Goal: Information Seeking & Learning: Learn about a topic

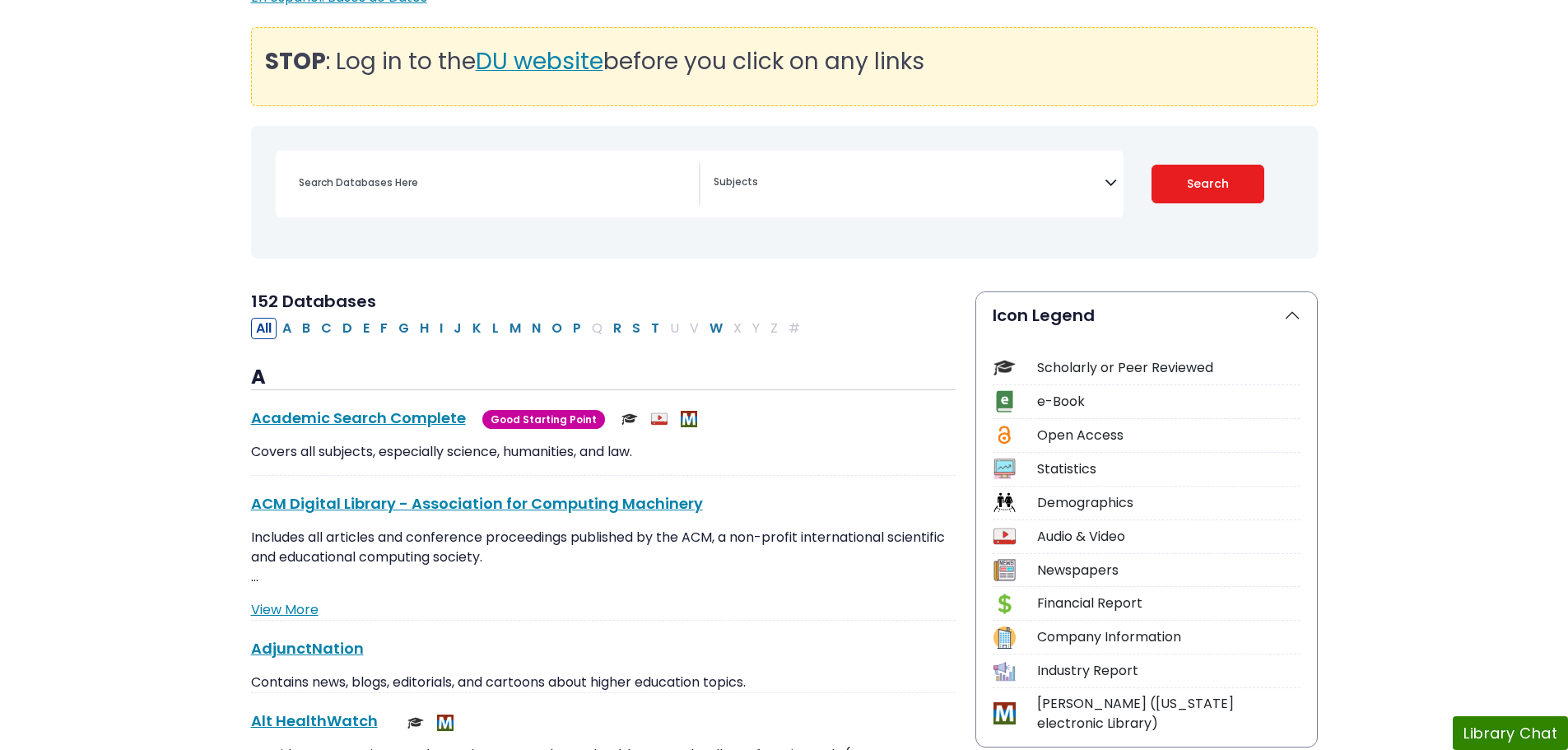
scroll to position [329, 0]
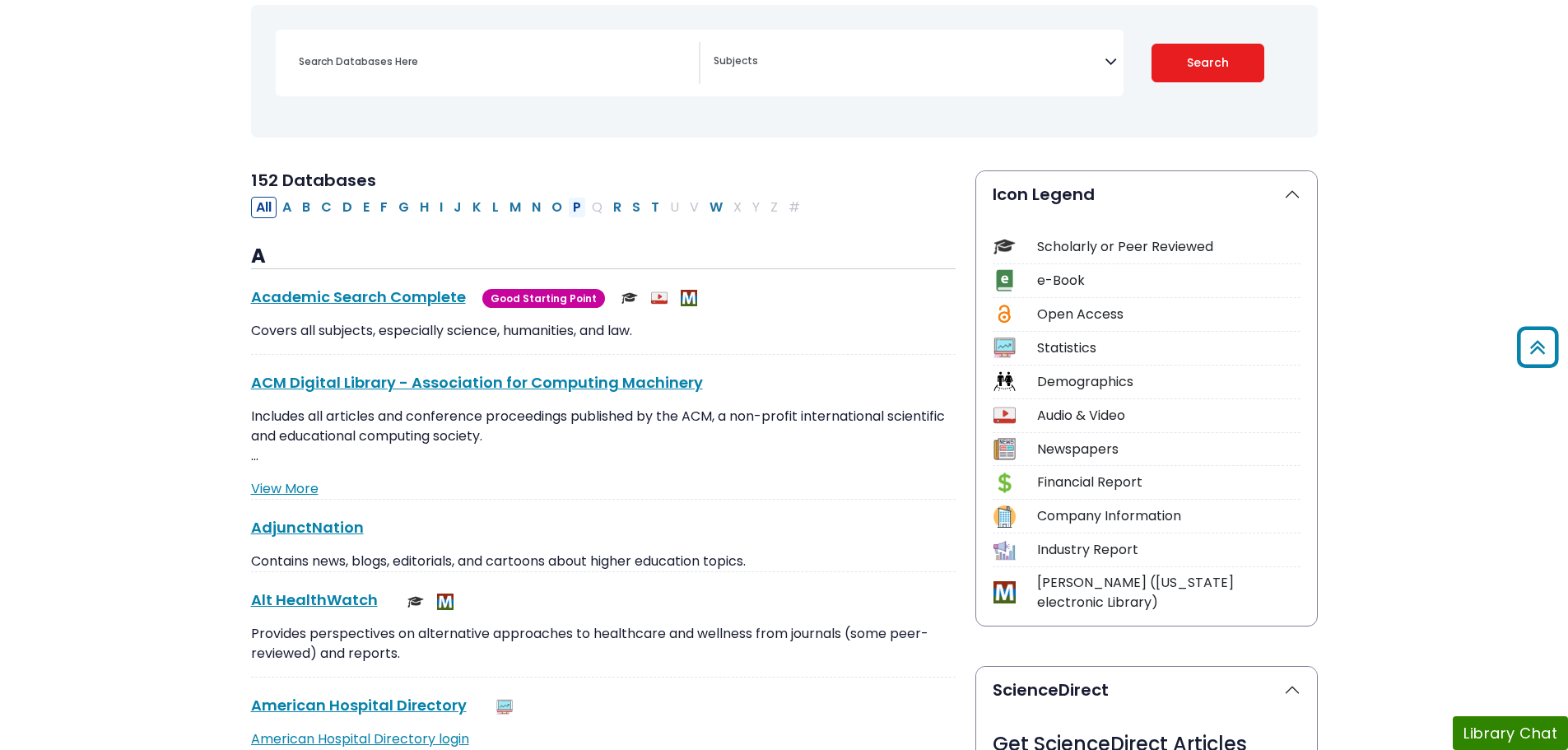
click at [580, 211] on button "P" at bounding box center [577, 207] width 18 height 21
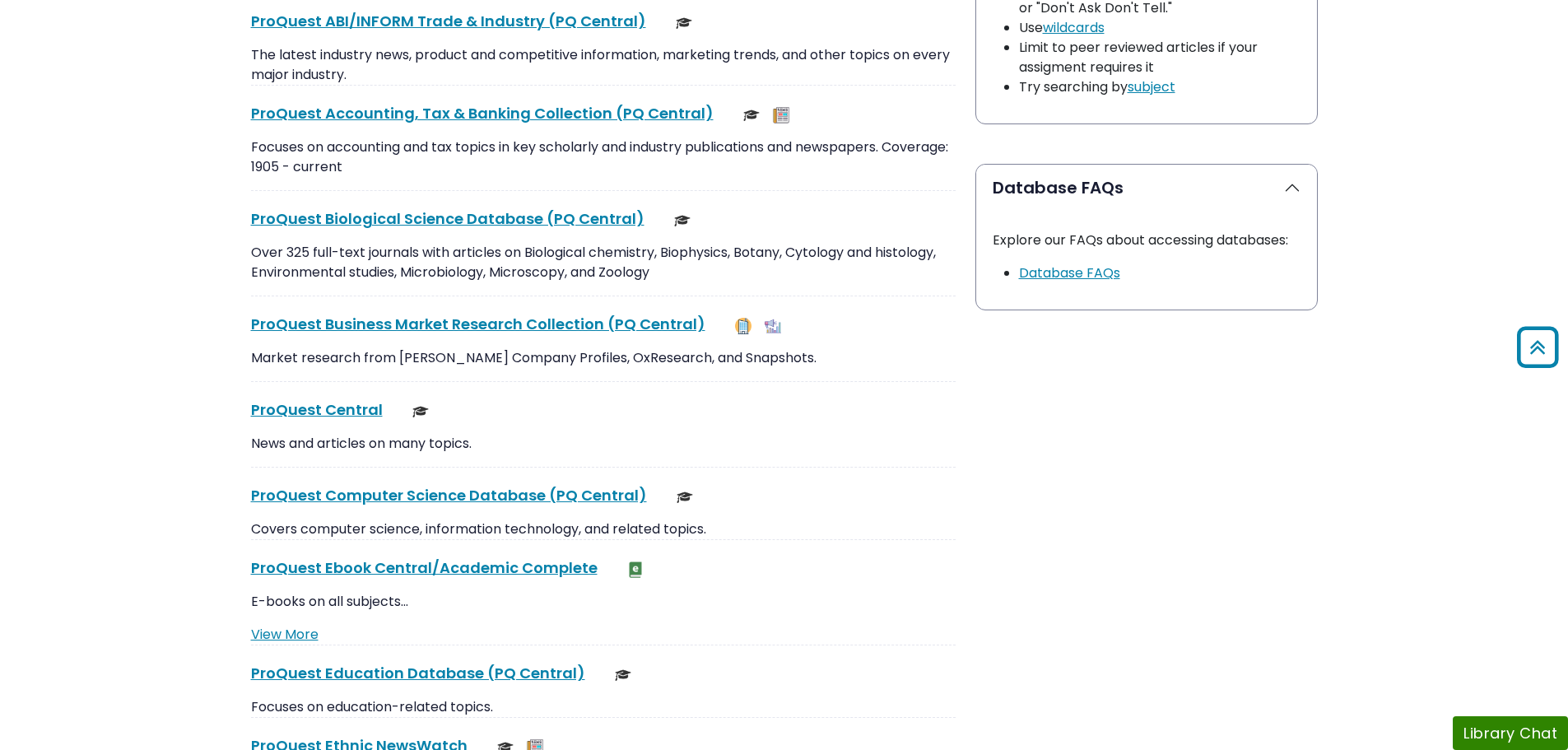
scroll to position [1645, 0]
click at [457, 576] on link "ProQuest Ebook Central/Academic Complete This link opens in a new window" at bounding box center [425, 566] width 347 height 20
drag, startPoint x: 323, startPoint y: 584, endPoint x: 344, endPoint y: 563, distance: 29.7
click at [323, 584] on div "ProQuest Ebook Central/Academic Complete This link opens in a new window E-book…" at bounding box center [604, 600] width 705 height 89
click at [344, 563] on link "ProQuest Ebook Central/Academic Complete This link opens in a new window" at bounding box center [425, 566] width 347 height 20
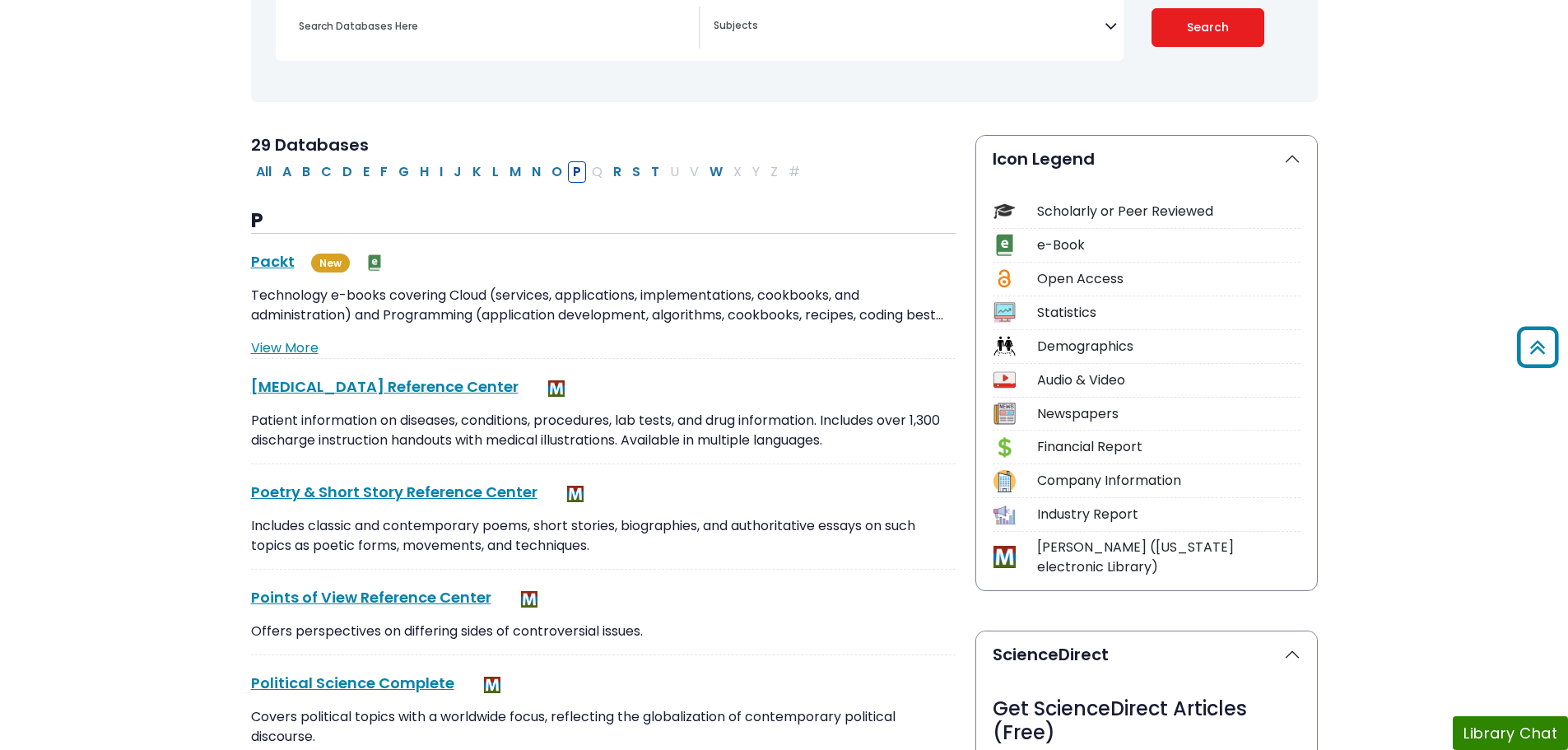
scroll to position [165, 0]
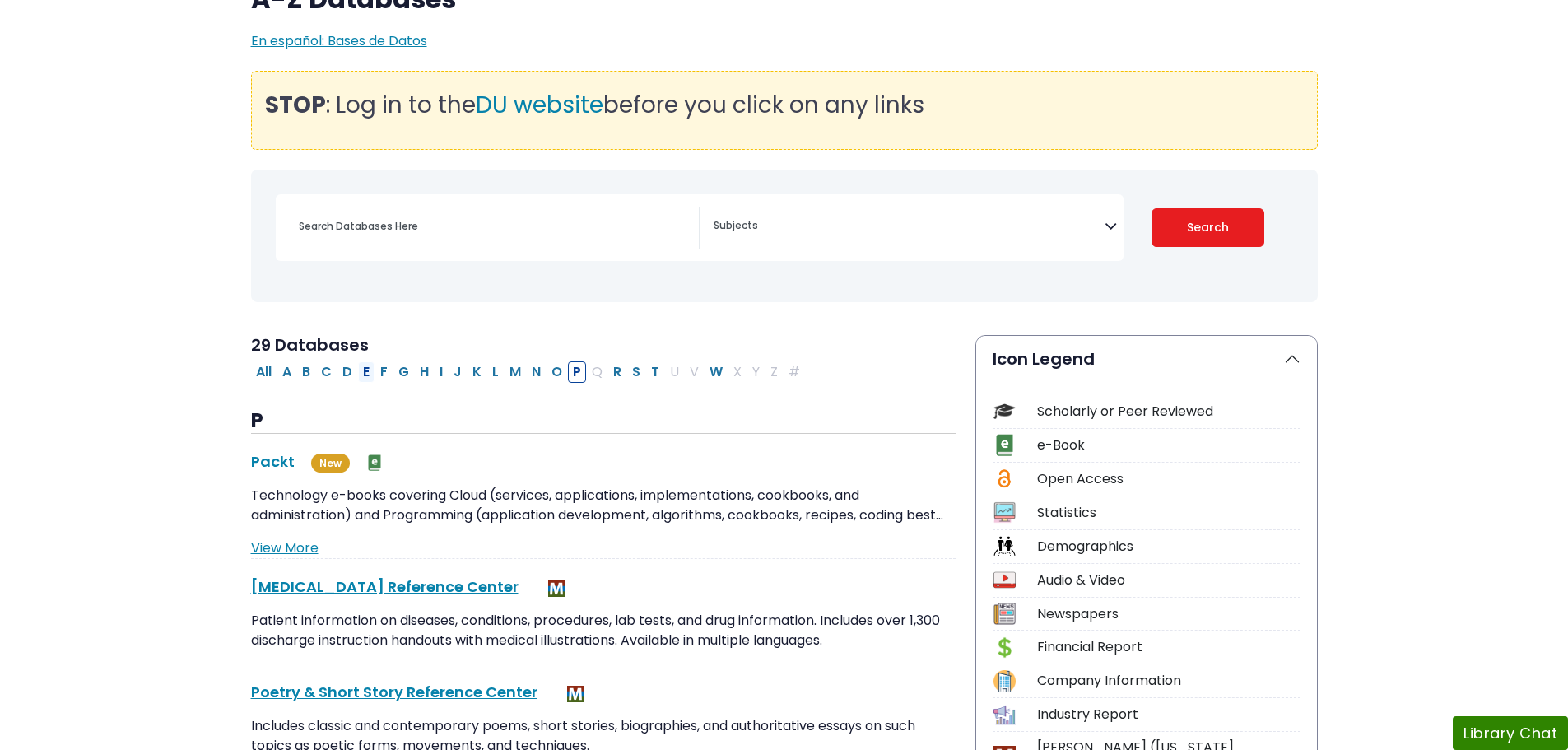
click at [367, 370] on button "E" at bounding box center [366, 372] width 16 height 21
select select "Database Subject Filter"
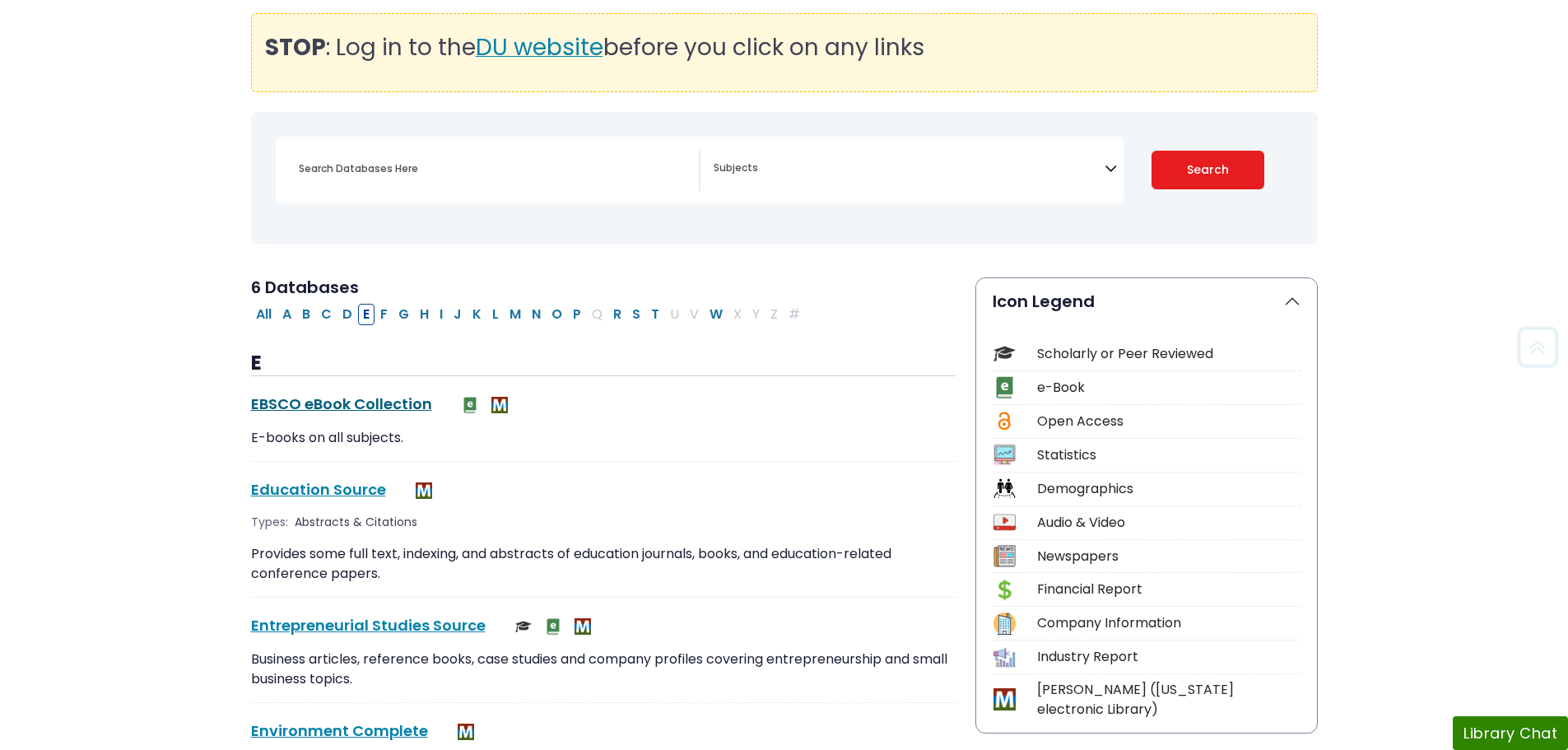
scroll to position [246, 0]
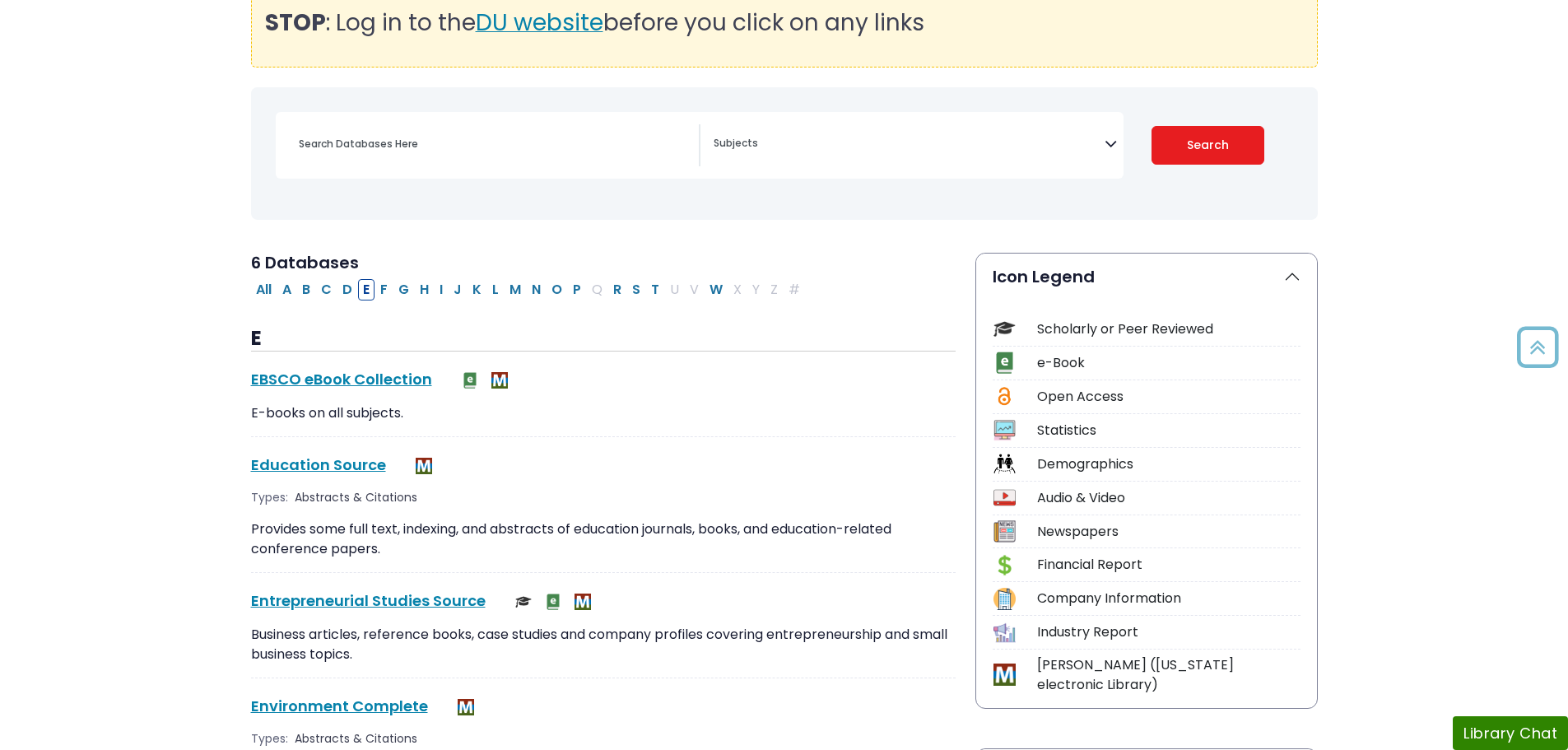
click at [351, 366] on div "E EBSCO eBook Collection This link opens in a new window E-books on all subject…" at bounding box center [604, 655] width 705 height 658
click at [384, 385] on link "EBSCO eBook Collection This link opens in a new window" at bounding box center [342, 378] width 181 height 20
click at [410, 374] on link "EBSCO eBook Collection This link opens in a new window" at bounding box center [342, 378] width 181 height 20
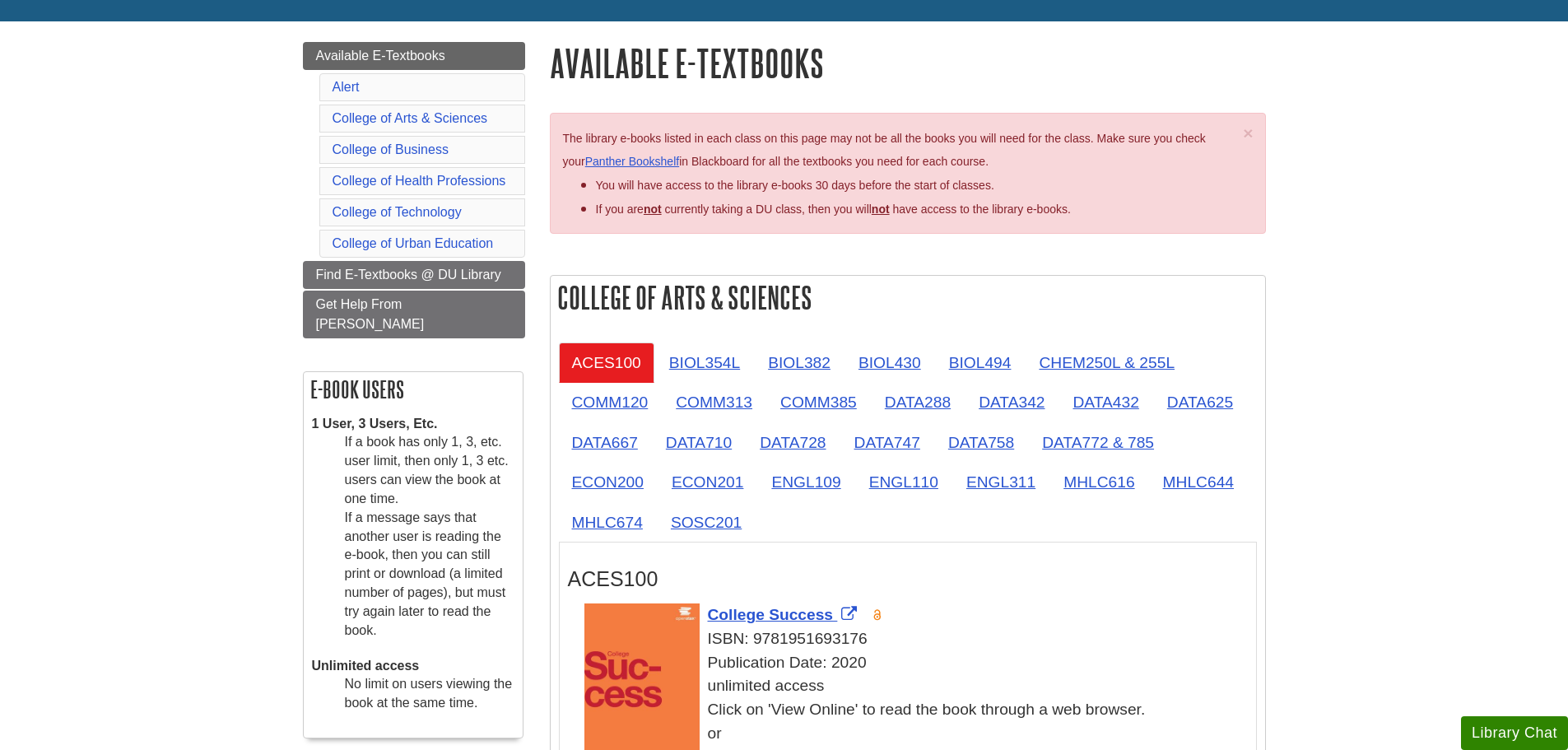
scroll to position [329, 0]
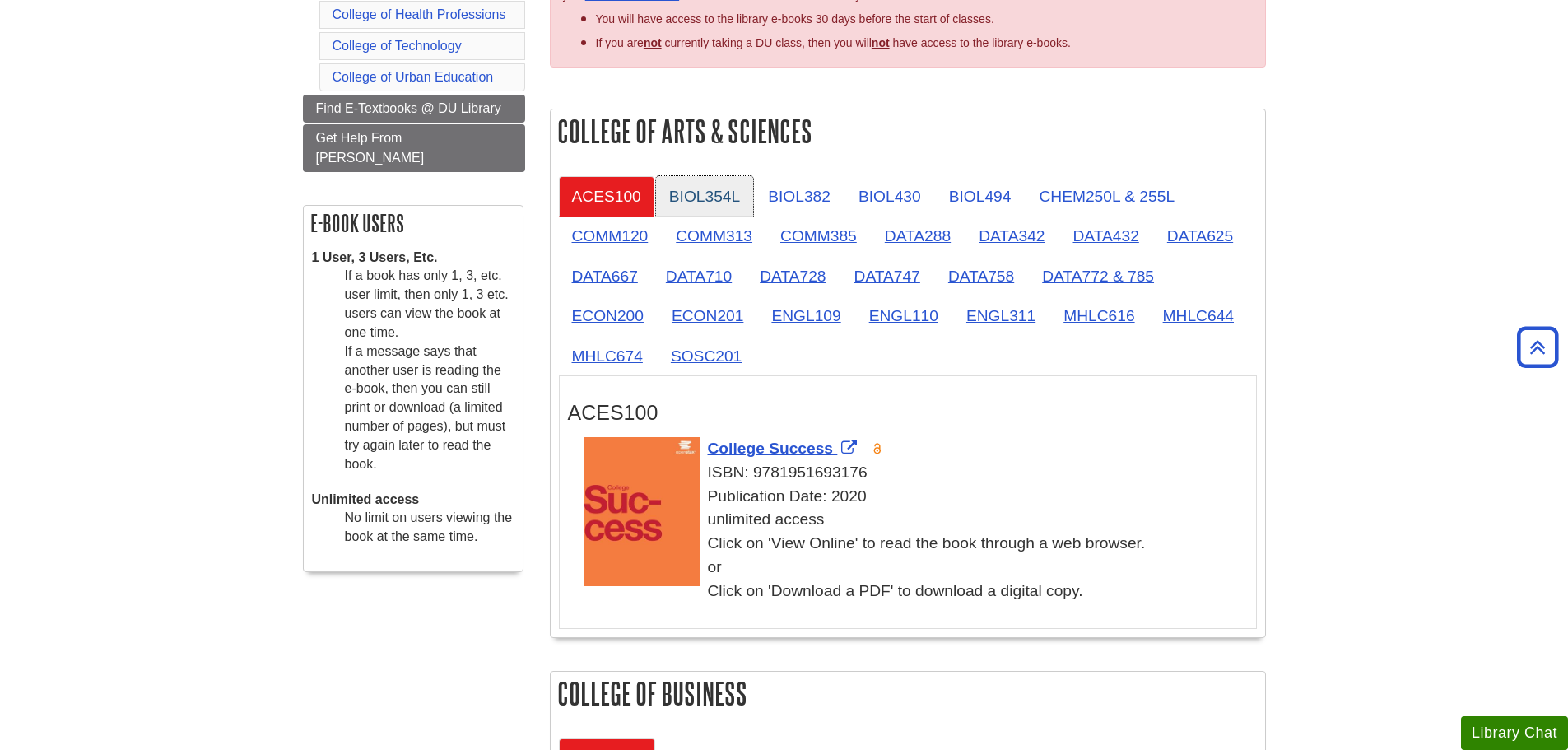
click at [710, 191] on link "BIOL354L" at bounding box center [704, 196] width 97 height 40
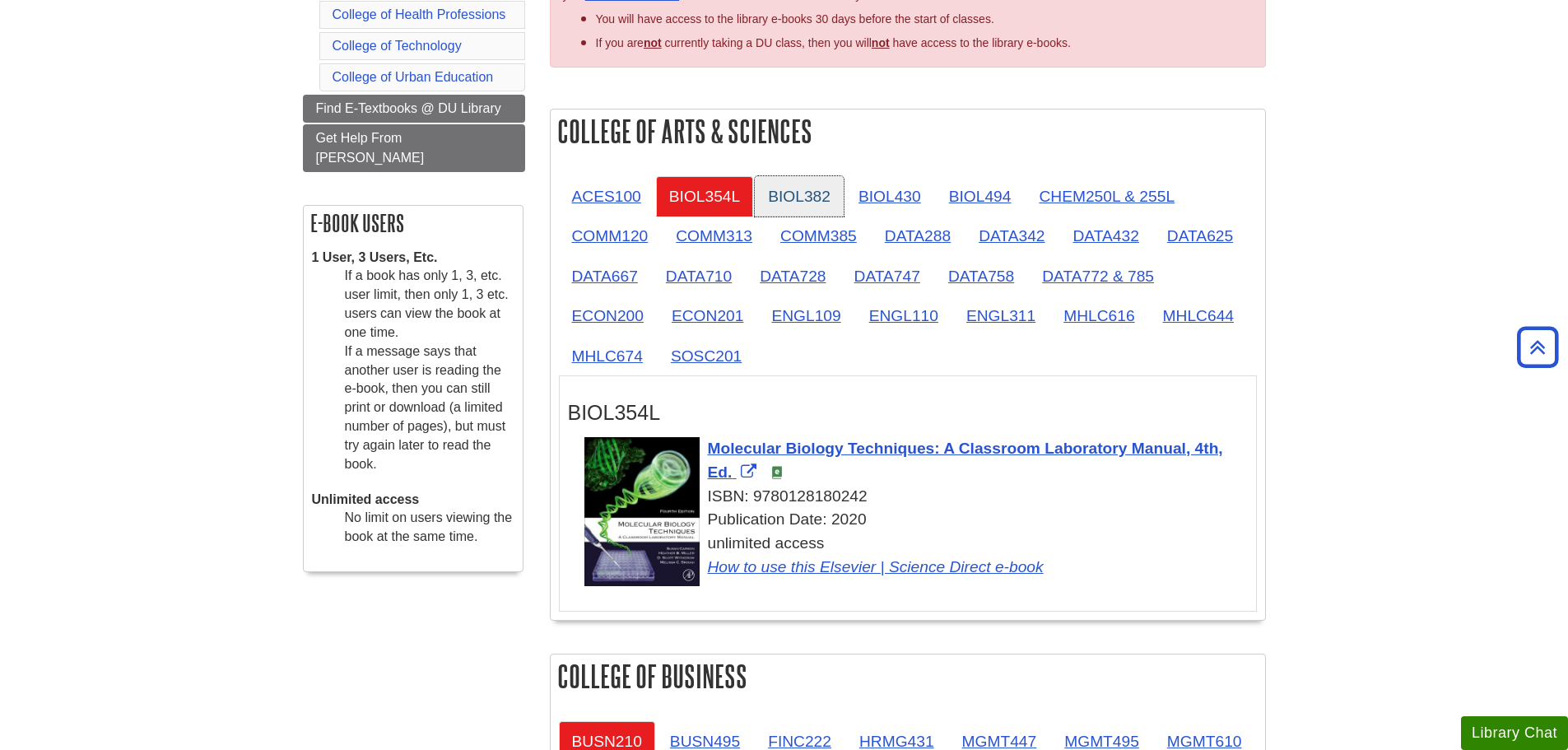
click at [808, 195] on link "BIOL382" at bounding box center [799, 196] width 89 height 40
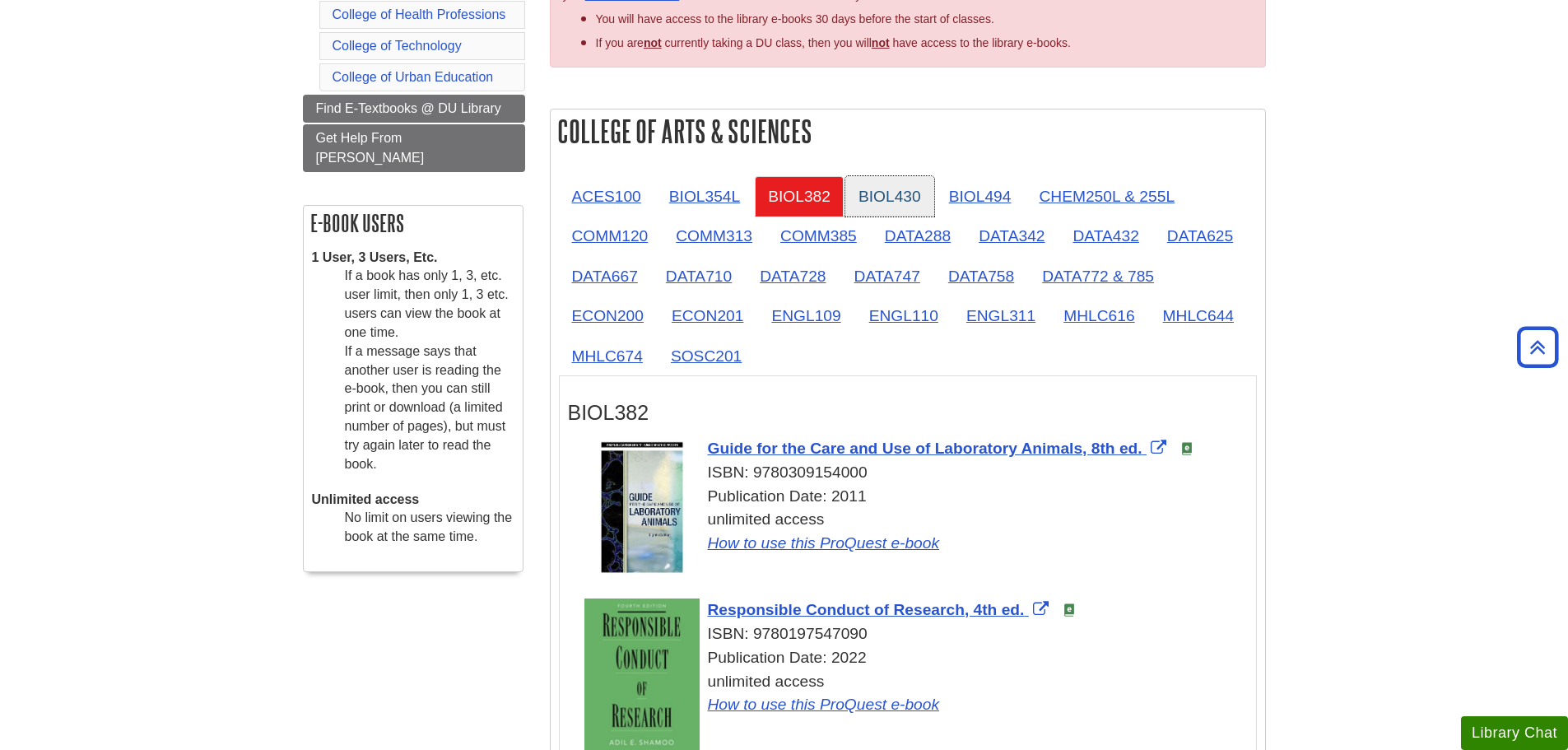
click at [909, 190] on link "BIOL430" at bounding box center [890, 196] width 89 height 40
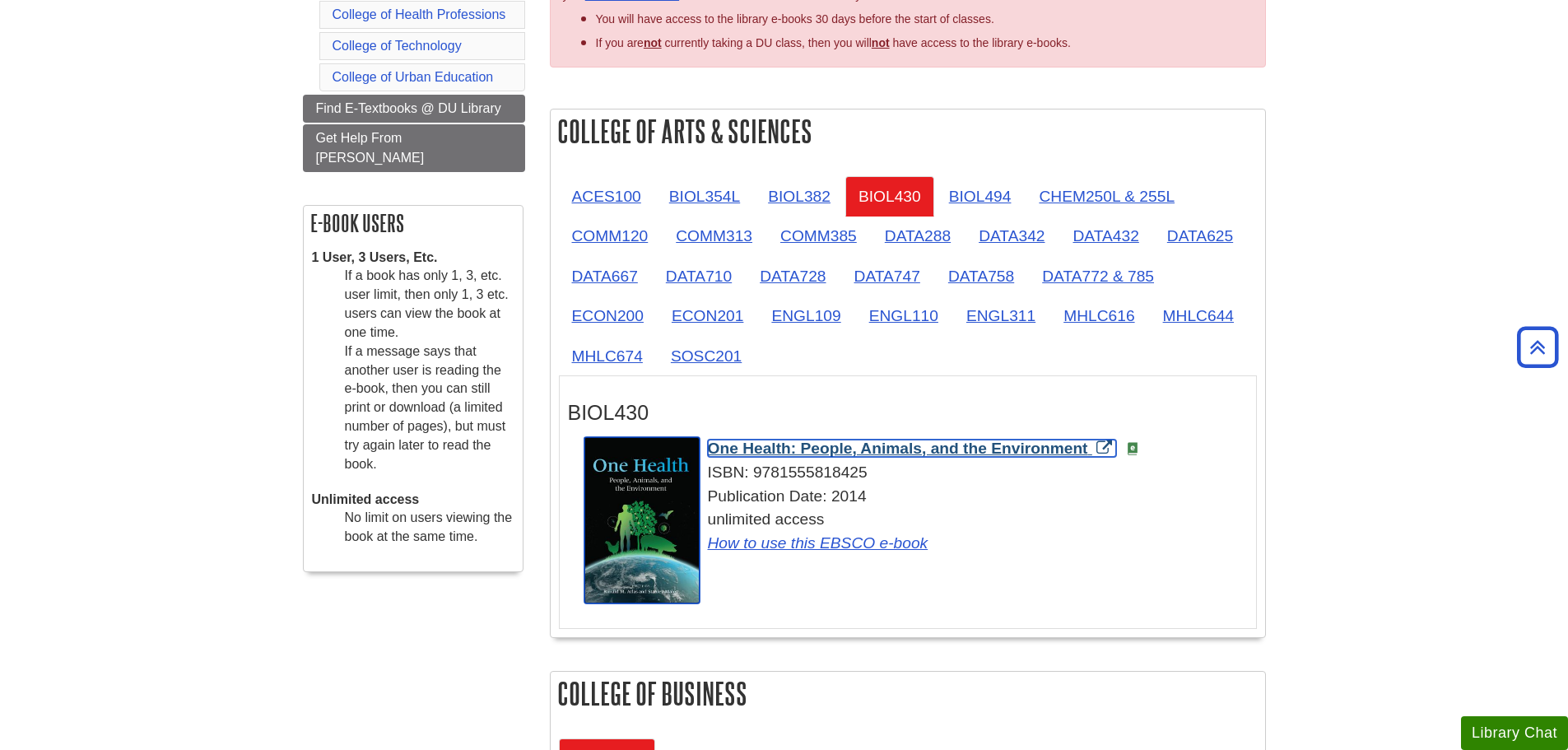
click at [929, 445] on span "One Health: People, Animals, and the Environment" at bounding box center [898, 448] width 380 height 17
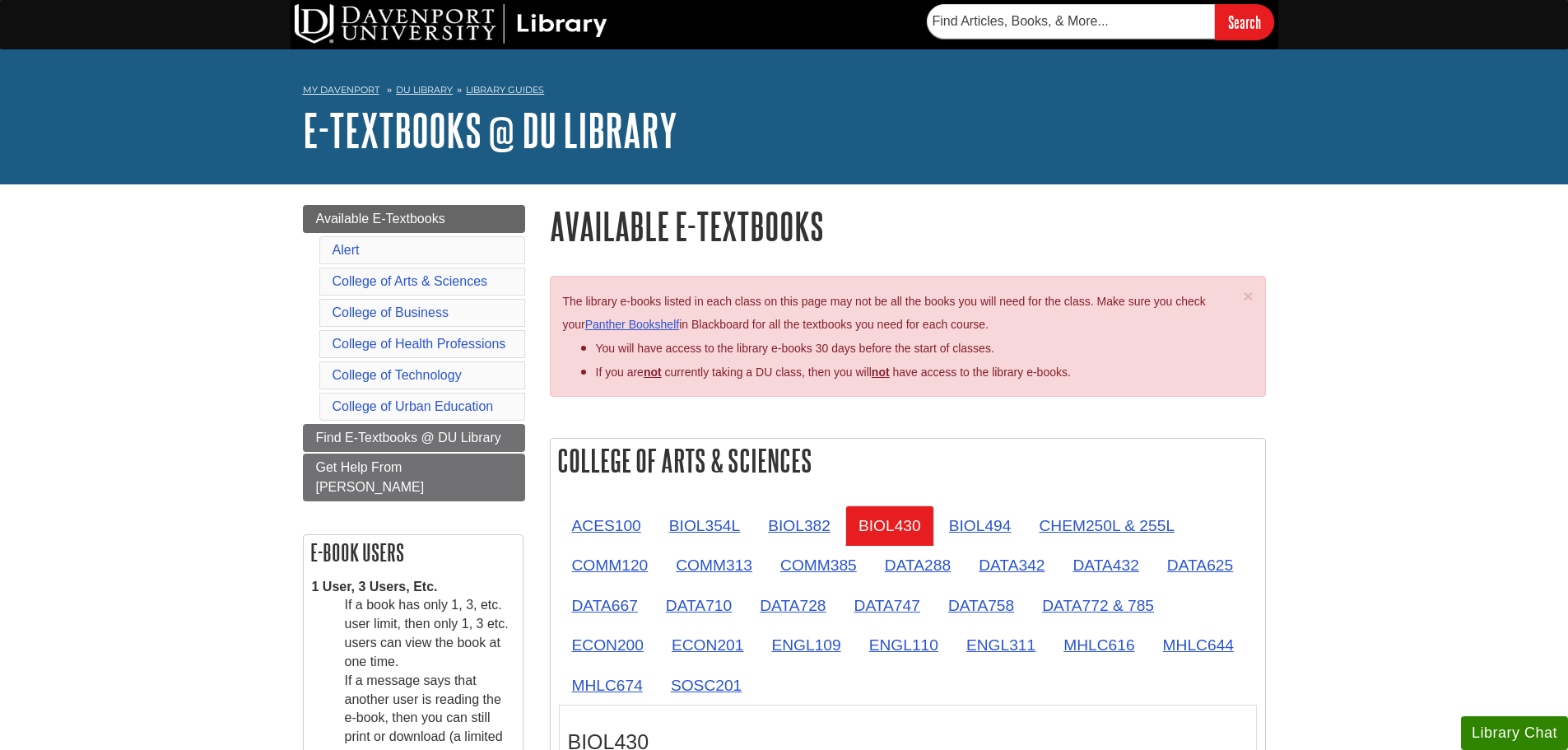
click at [433, 95] on li "DU Library" at bounding box center [417, 90] width 70 height 14
click at [439, 89] on link "DU Library" at bounding box center [424, 90] width 57 height 12
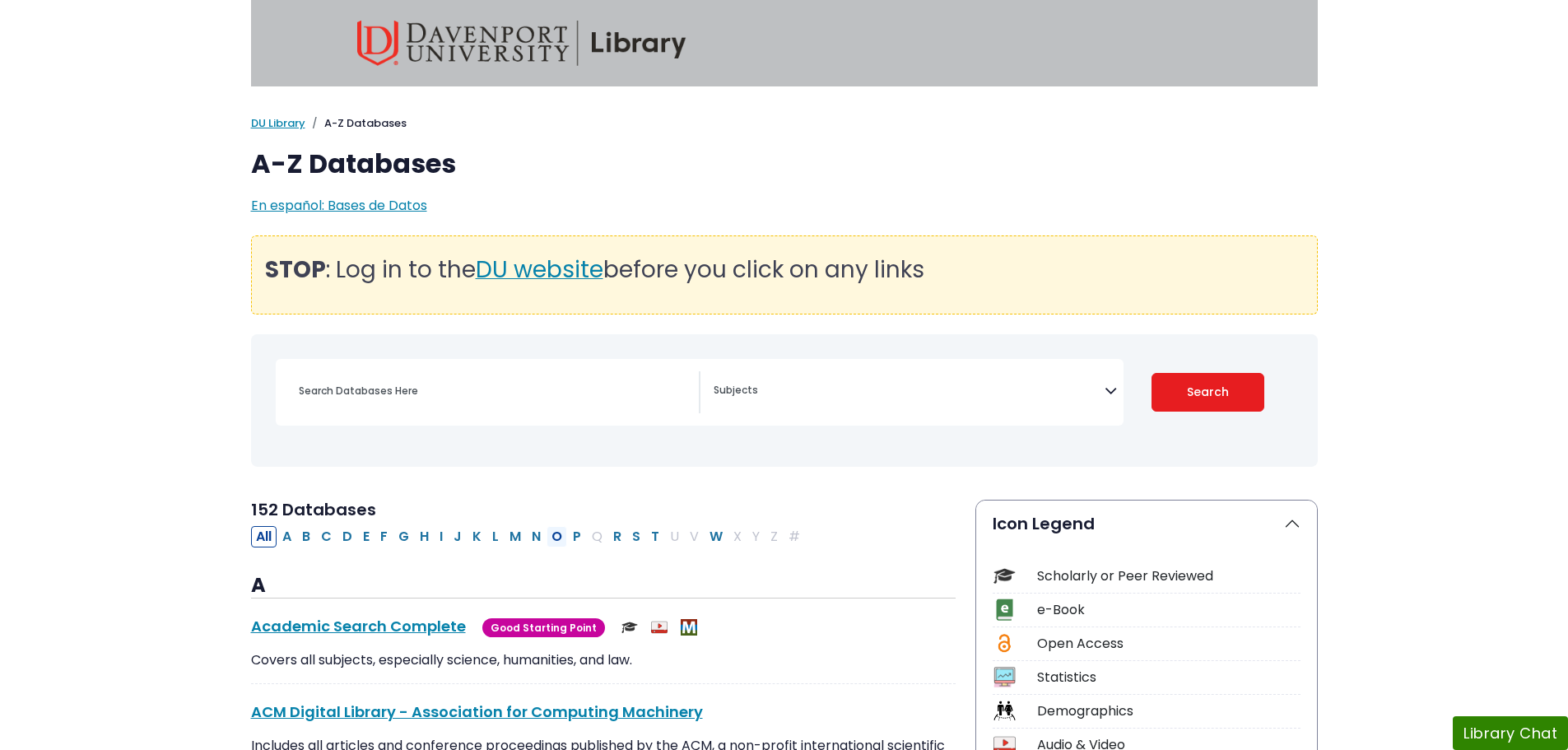
click at [556, 541] on button "O" at bounding box center [557, 536] width 20 height 21
select select "Database Subject Filter"
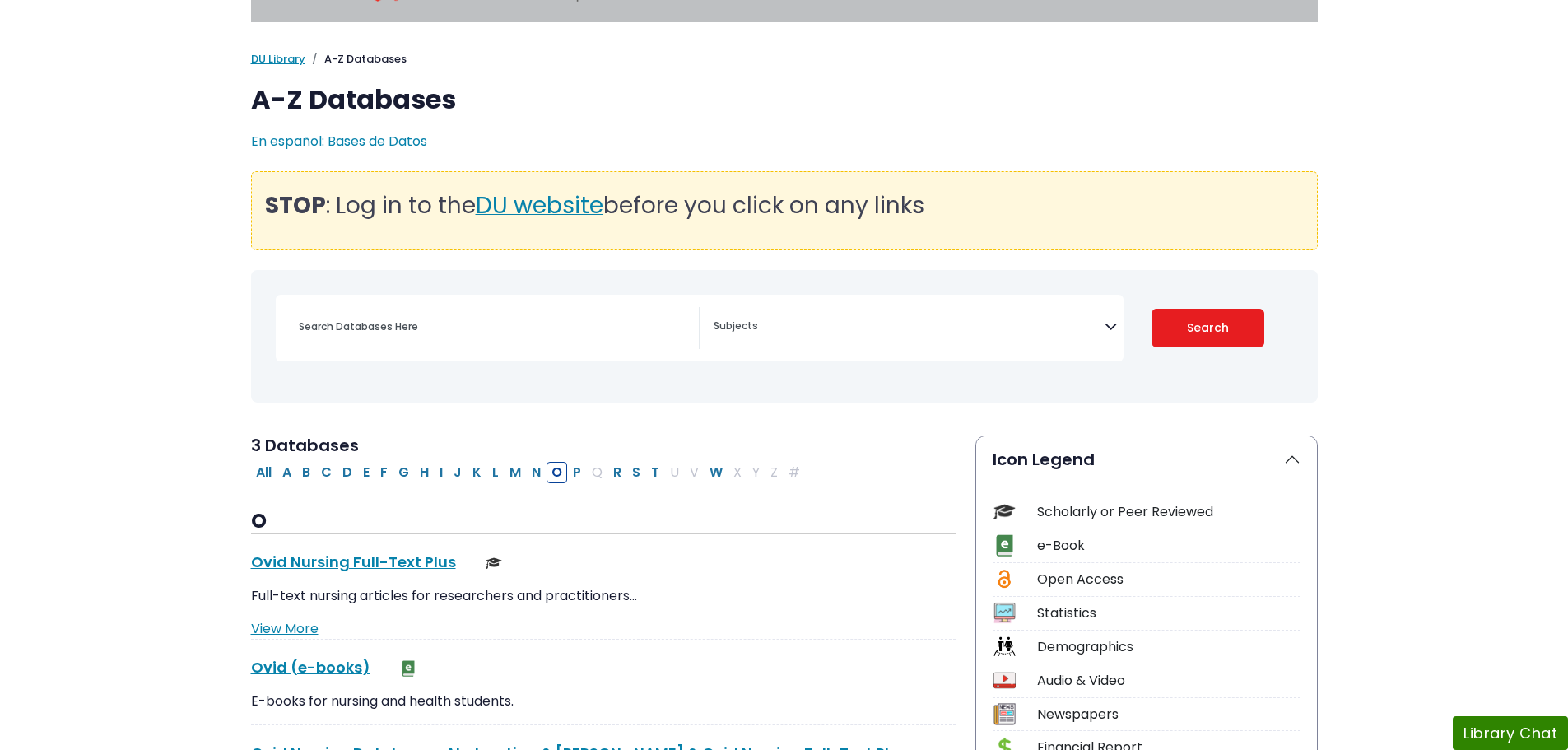
scroll to position [165, 0]
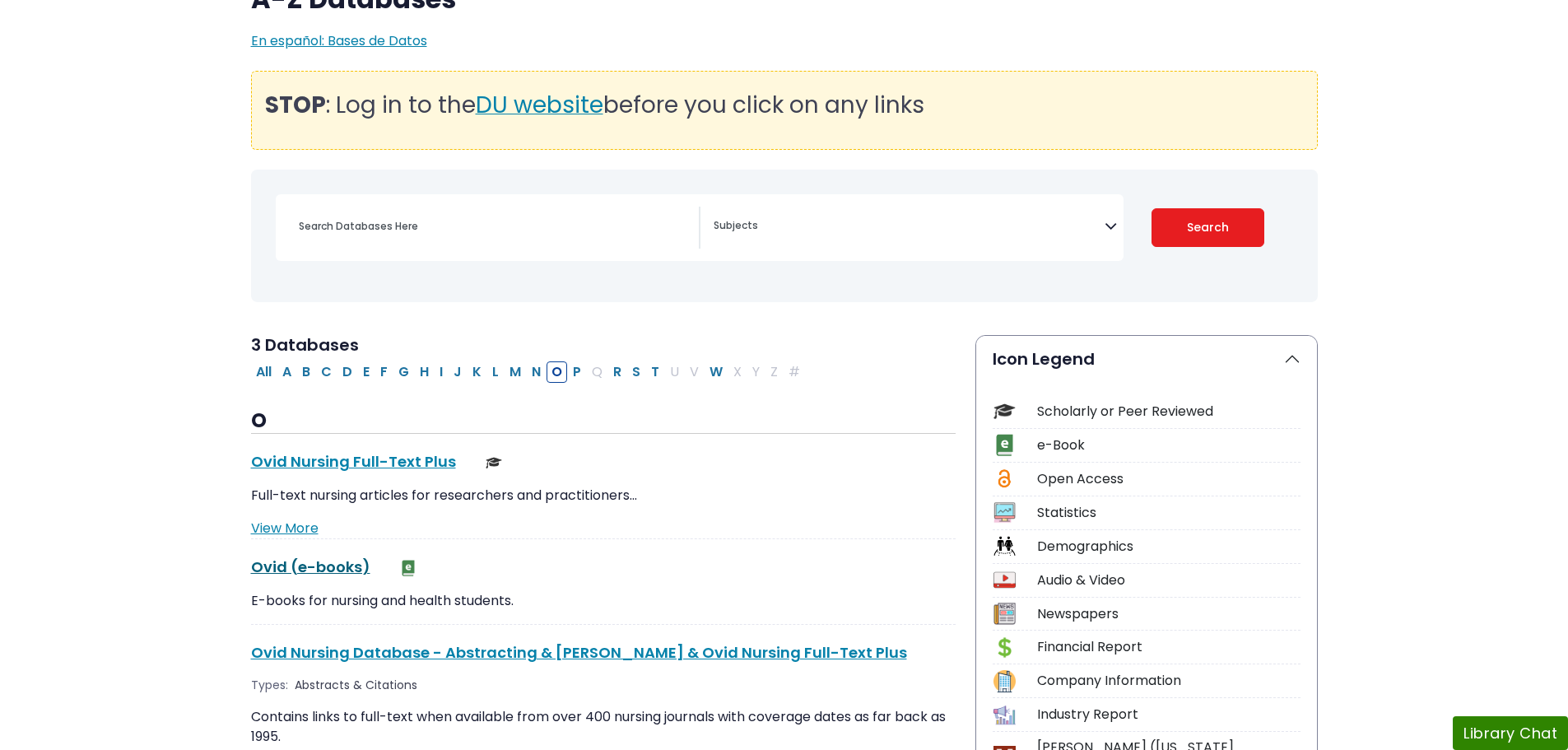
click at [331, 568] on link "Ovid (e-books) This link opens in a new window" at bounding box center [311, 566] width 119 height 20
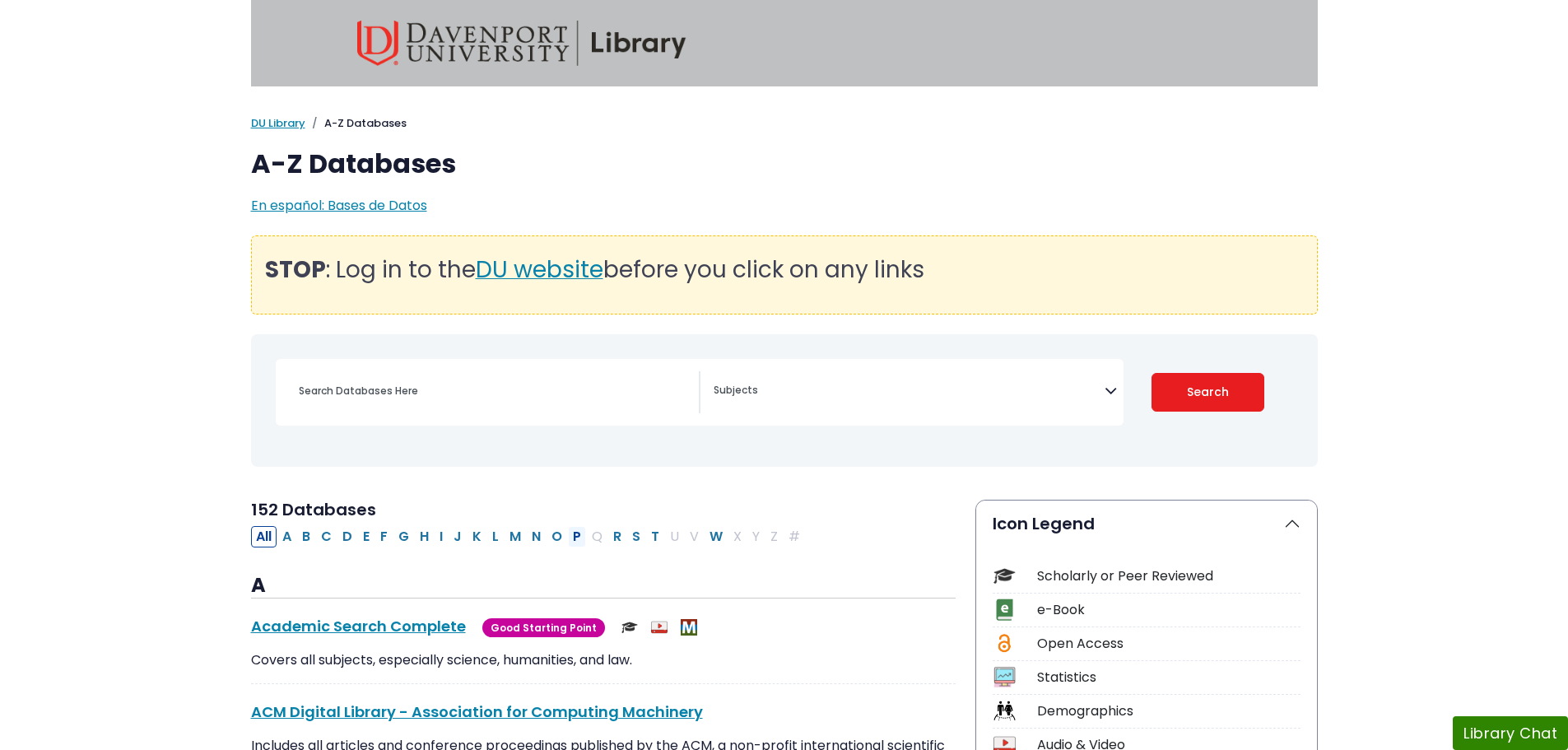
click at [570, 535] on button "P" at bounding box center [577, 536] width 18 height 21
select select "Database Subject Filter"
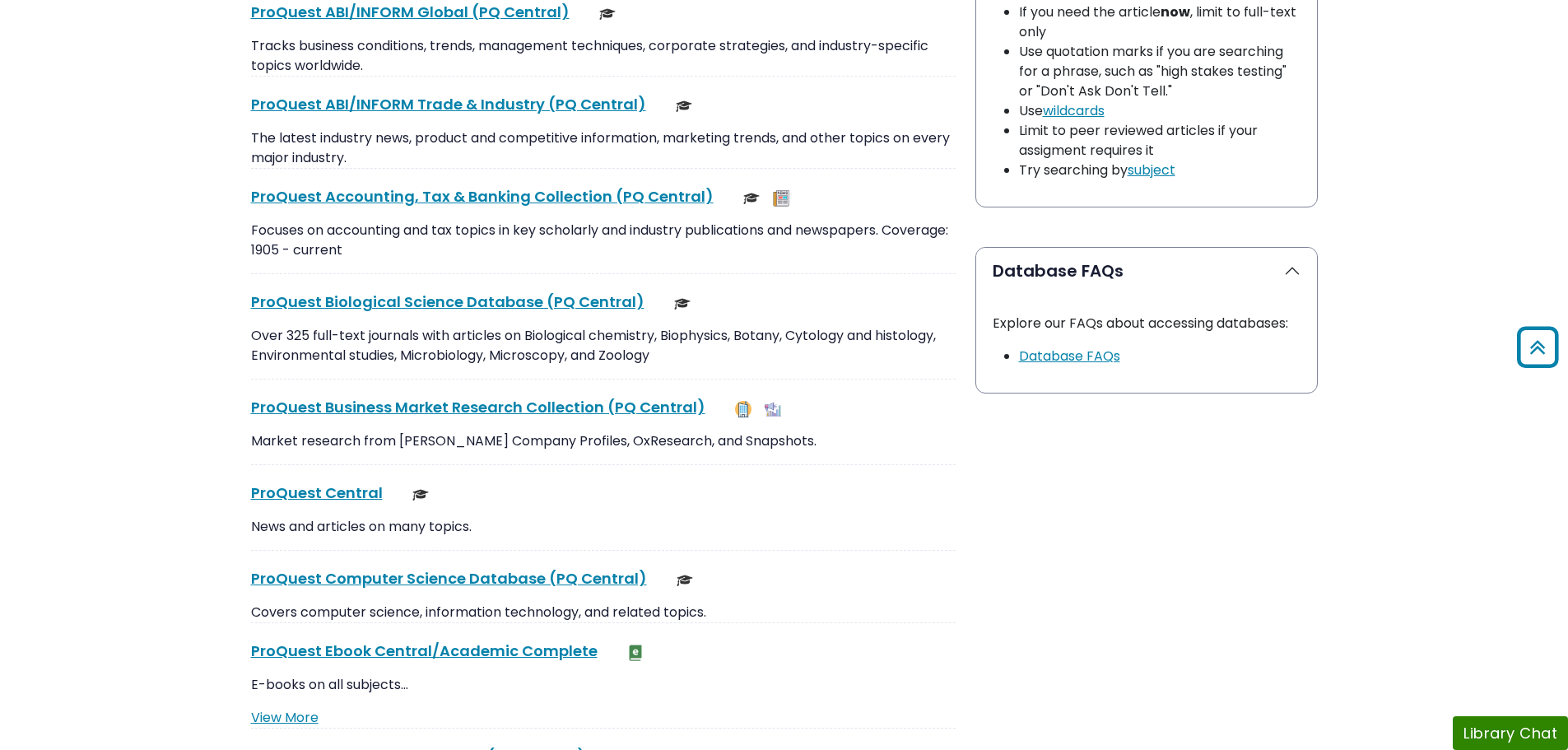
scroll to position [1564, 0]
click at [346, 494] on link "ProQuest Central This link opens in a new window" at bounding box center [317, 490] width 132 height 20
